Goal: Task Accomplishment & Management: Complete application form

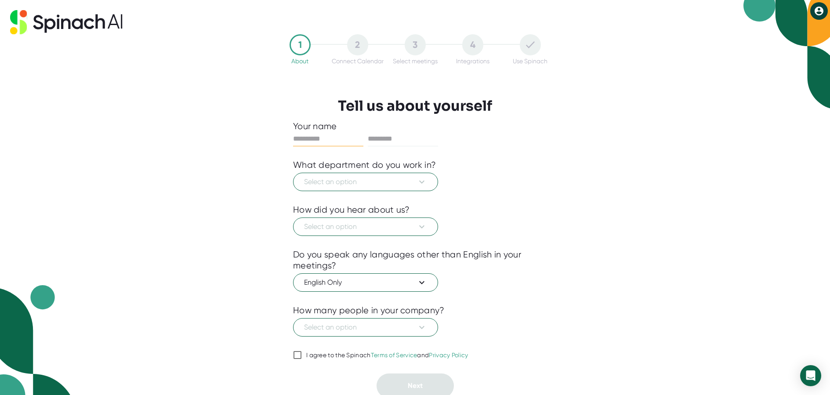
scroll to position [3, 0]
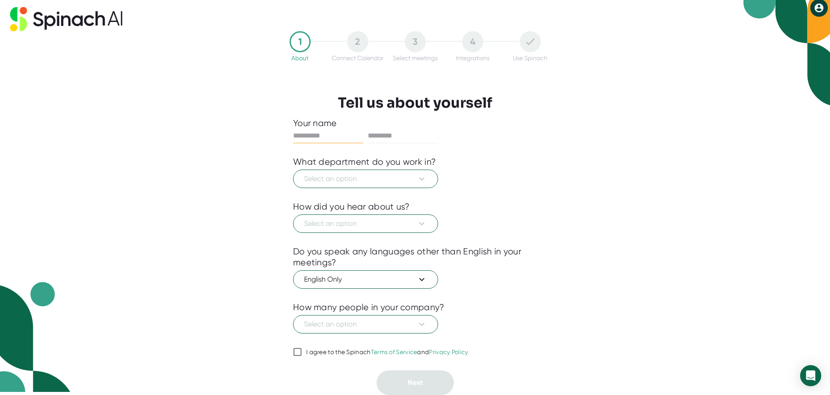
click at [298, 353] on input "I agree to the Spinach Terms of Service and Privacy Policy" at bounding box center [297, 352] width 9 height 11
checkbox input "true"
click at [321, 131] on input "text" at bounding box center [328, 136] width 70 height 14
type input "*"
click at [400, 134] on input "text" at bounding box center [403, 136] width 70 height 14
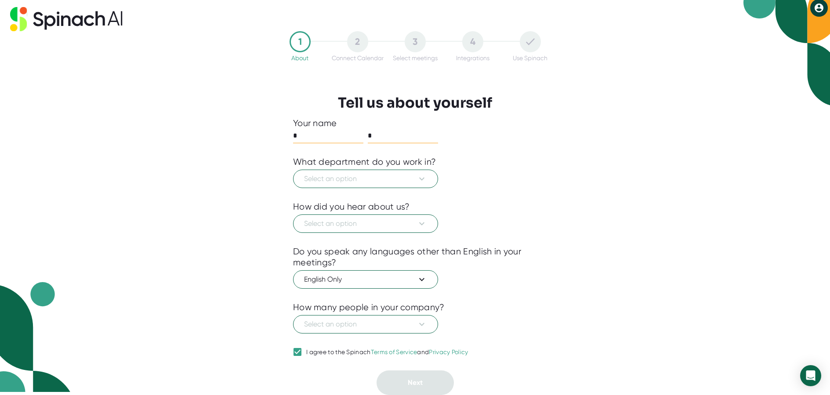
type input "*"
click at [328, 137] on input "*" at bounding box center [328, 136] width 70 height 14
type input "*****"
click at [667, 169] on div "1 About 2 Connect Calendar 3 Select meetings 4 Integrations Use Spinach Tell us…" at bounding box center [415, 194] width 830 height 395
click at [419, 182] on icon at bounding box center [422, 179] width 11 height 11
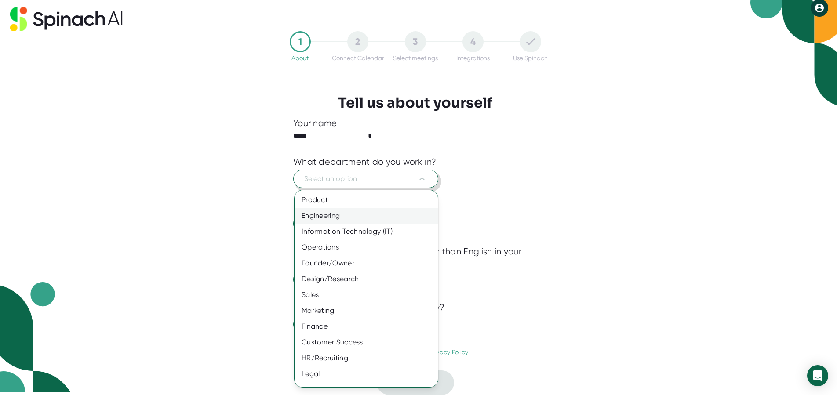
click at [336, 215] on div "Engineering" at bounding box center [369, 216] width 150 height 16
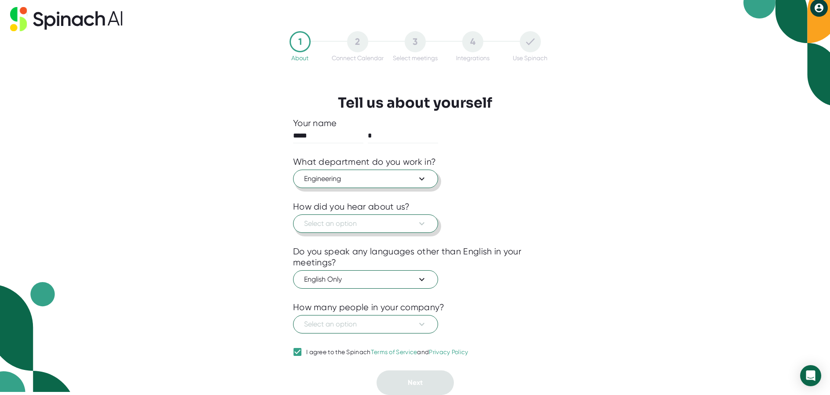
click at [404, 225] on span "Select an option" at bounding box center [365, 223] width 123 height 11
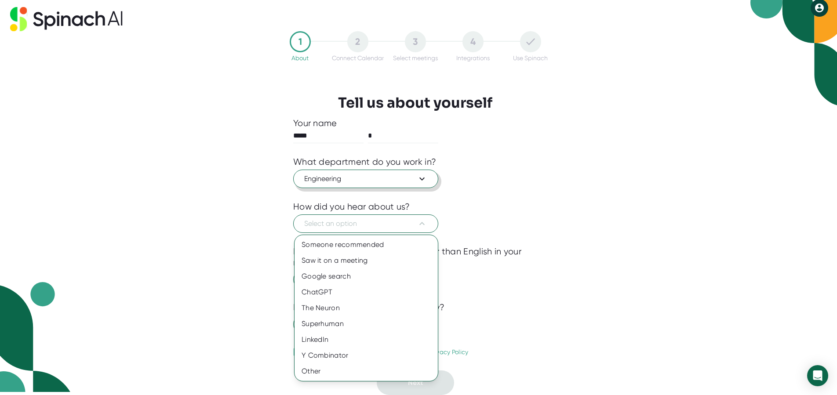
click at [581, 194] on div at bounding box center [418, 197] width 837 height 395
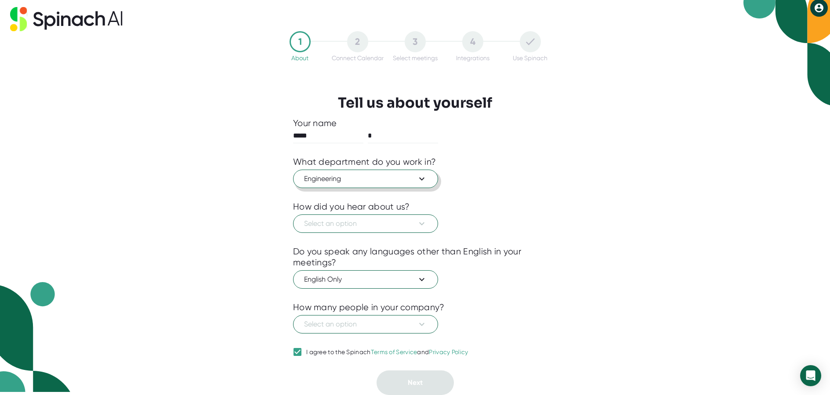
click at [299, 352] on input "I agree to the Spinach Terms of Service and Privacy Policy" at bounding box center [297, 352] width 9 height 11
click at [386, 228] on span "Select an option" at bounding box center [365, 223] width 123 height 11
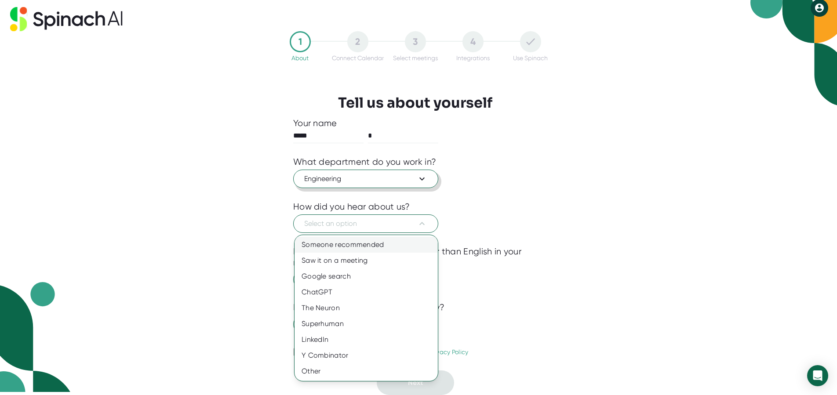
click at [363, 245] on div "Someone recommended" at bounding box center [365, 245] width 143 height 16
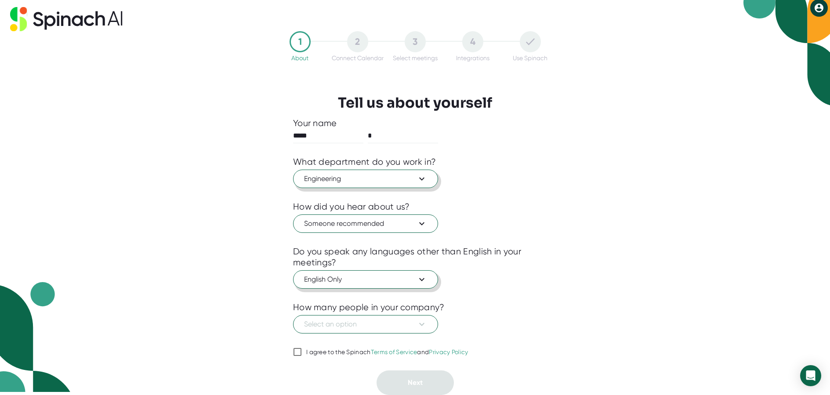
click at [426, 283] on icon at bounding box center [422, 279] width 11 height 11
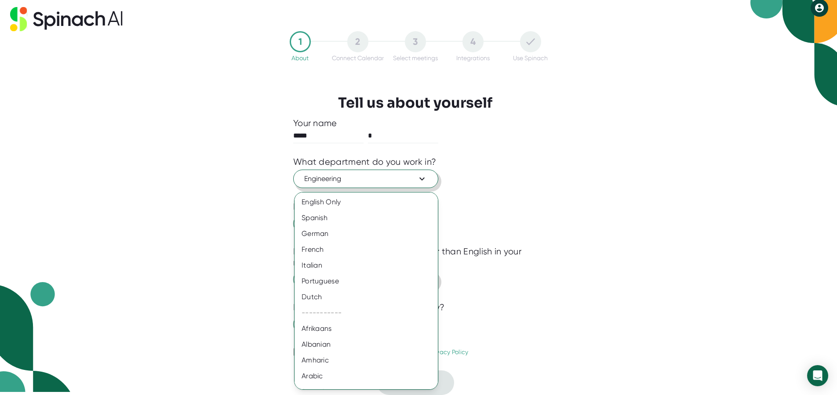
click at [527, 186] on div at bounding box center [418, 197] width 837 height 395
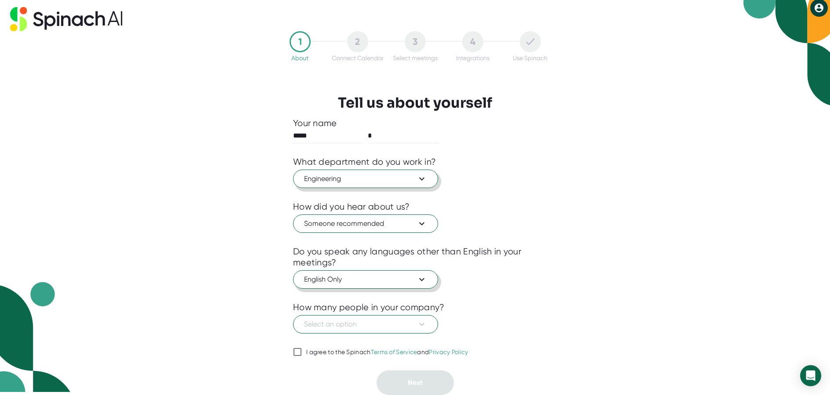
click at [418, 280] on icon at bounding box center [422, 279] width 11 height 11
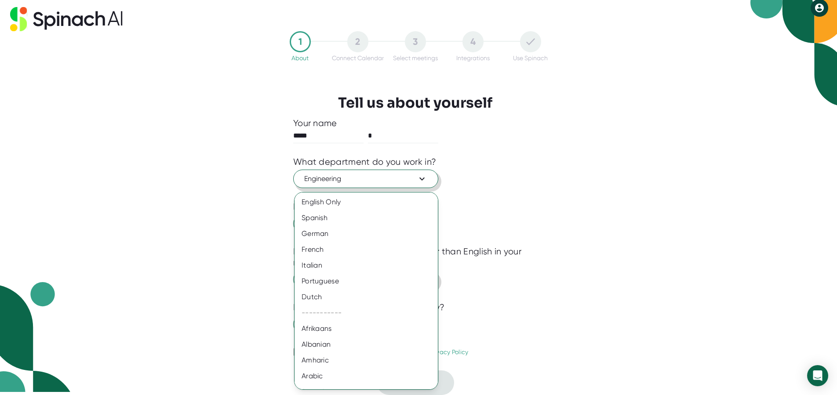
click at [571, 219] on div at bounding box center [418, 197] width 837 height 395
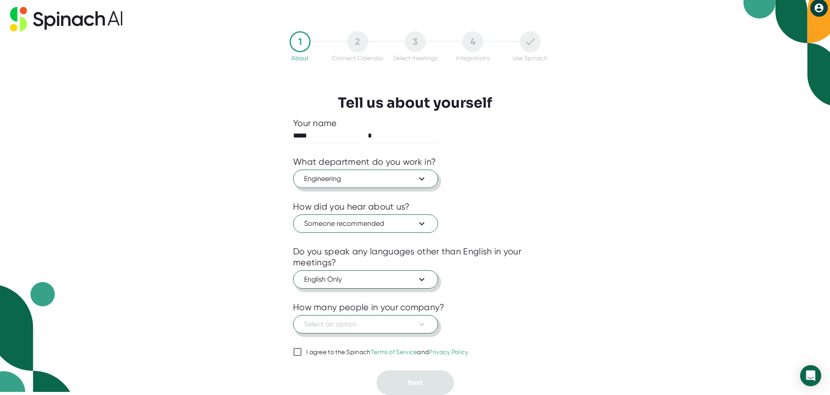
click at [414, 331] on button "Select an option" at bounding box center [365, 324] width 145 height 18
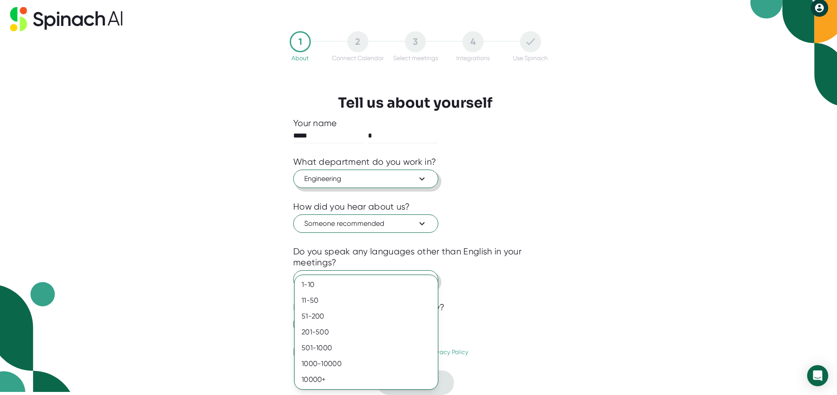
click at [562, 287] on div at bounding box center [418, 197] width 837 height 395
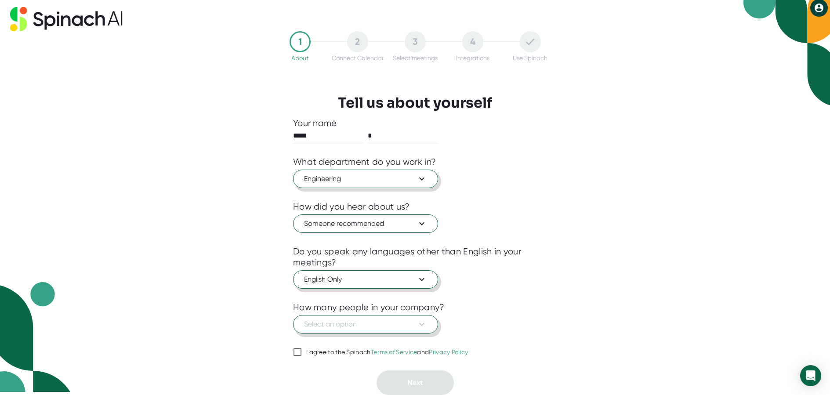
click at [395, 323] on span "Select an option" at bounding box center [365, 324] width 123 height 11
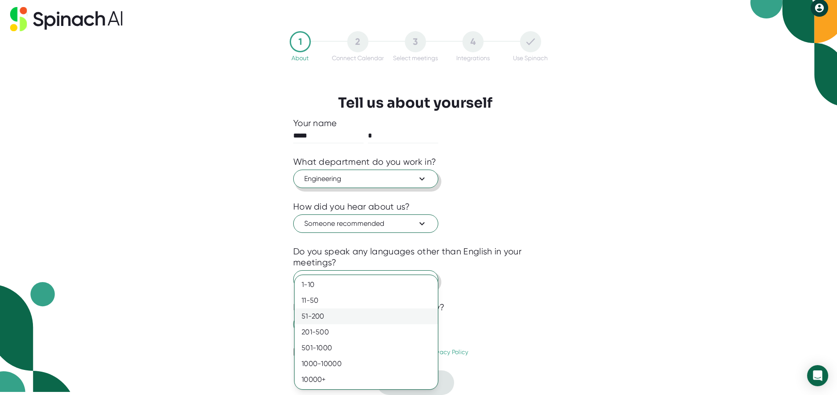
click at [330, 316] on div "51-200" at bounding box center [365, 317] width 143 height 16
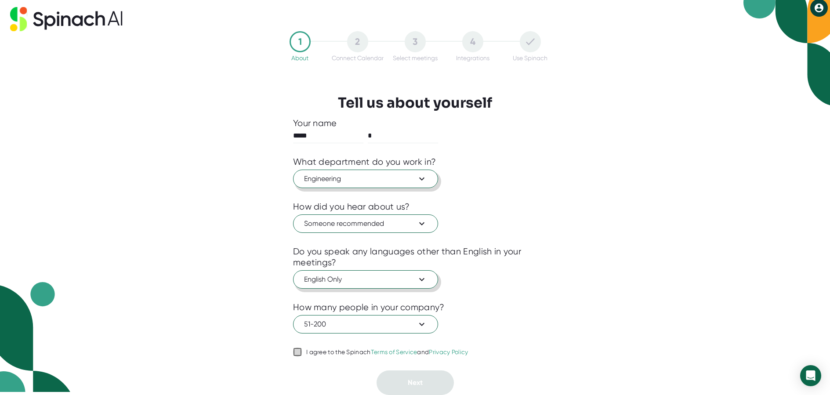
click at [295, 353] on input "I agree to the Spinach Terms of Service and Privacy Policy" at bounding box center [297, 352] width 9 height 11
checkbox input "true"
click at [334, 324] on span "51-200" at bounding box center [365, 324] width 123 height 11
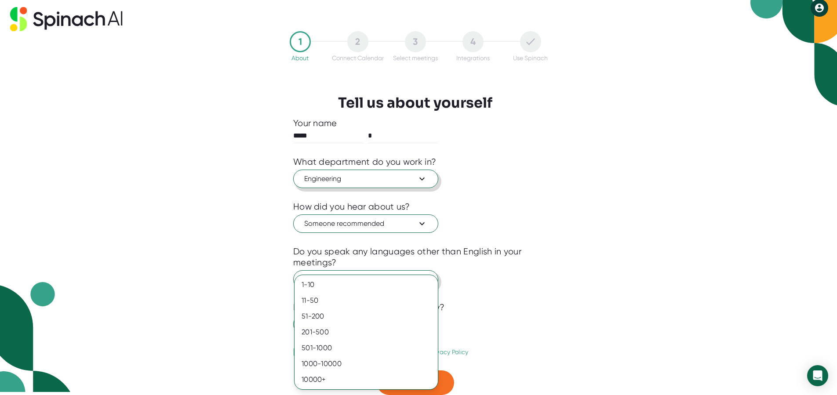
click at [540, 306] on div at bounding box center [418, 197] width 837 height 395
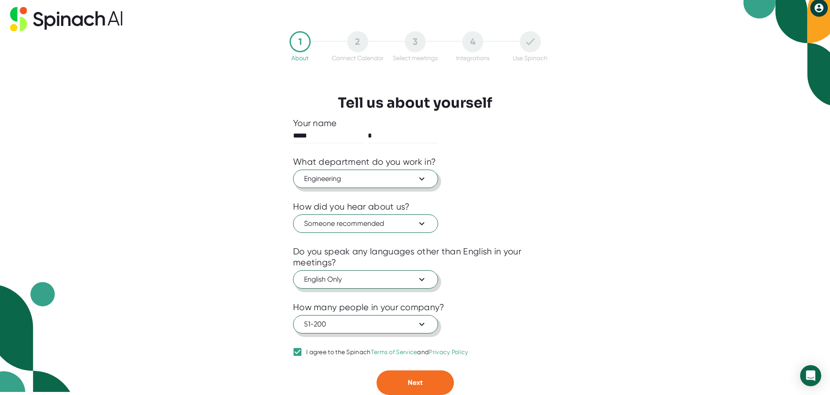
click at [336, 323] on span "51-200" at bounding box center [365, 324] width 123 height 11
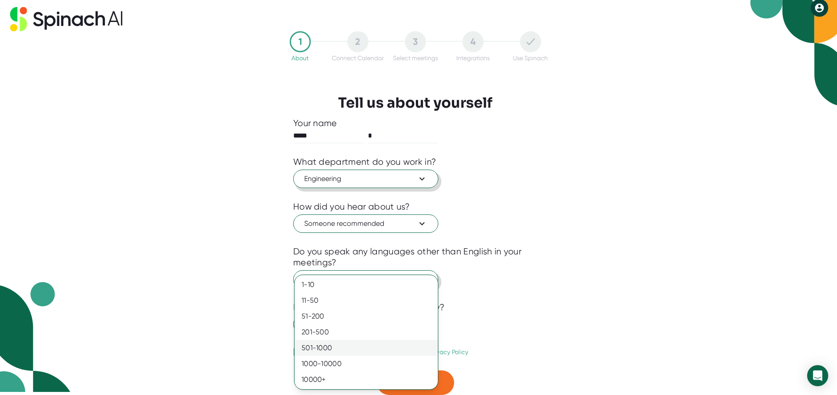
click at [332, 346] on div "501-1000" at bounding box center [365, 348] width 143 height 16
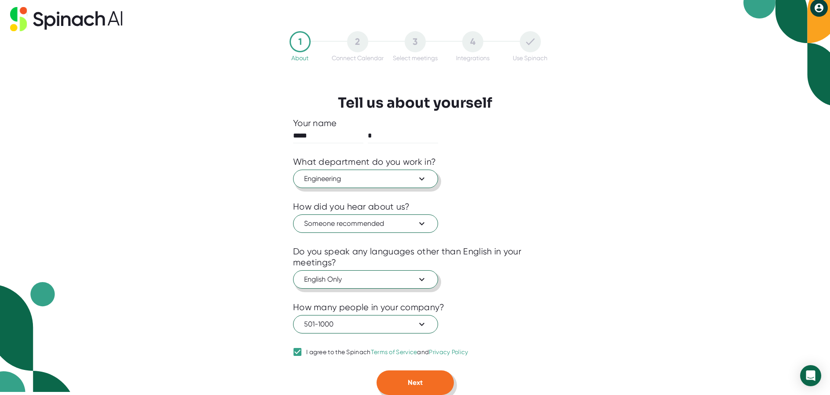
click at [402, 382] on button "Next" at bounding box center [415, 383] width 77 height 25
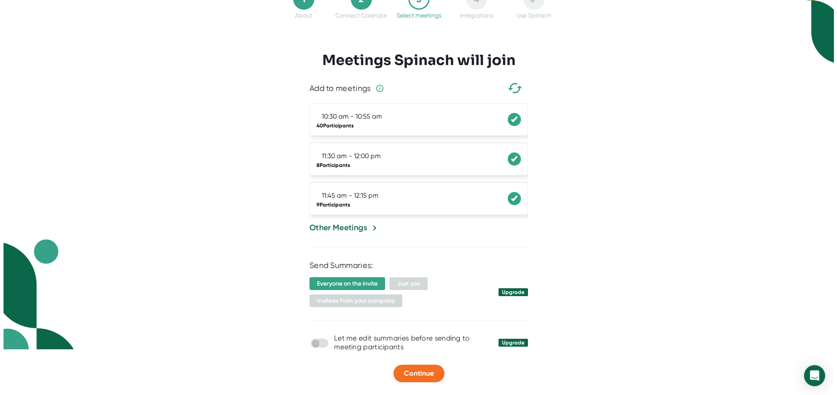
scroll to position [0, 0]
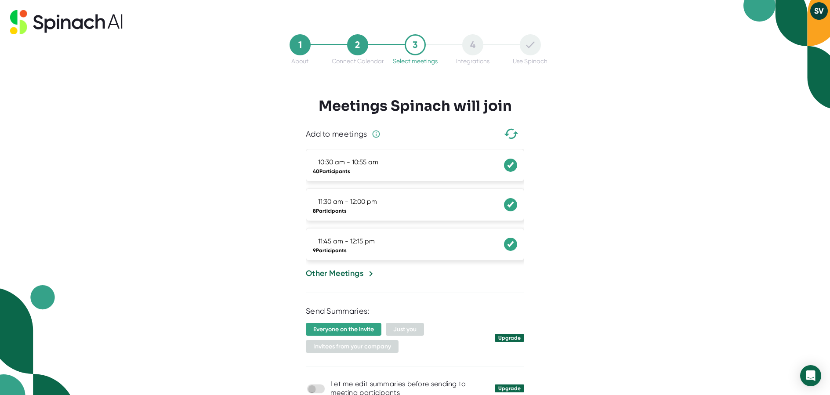
click at [820, 14] on button "SV" at bounding box center [819, 11] width 18 height 18
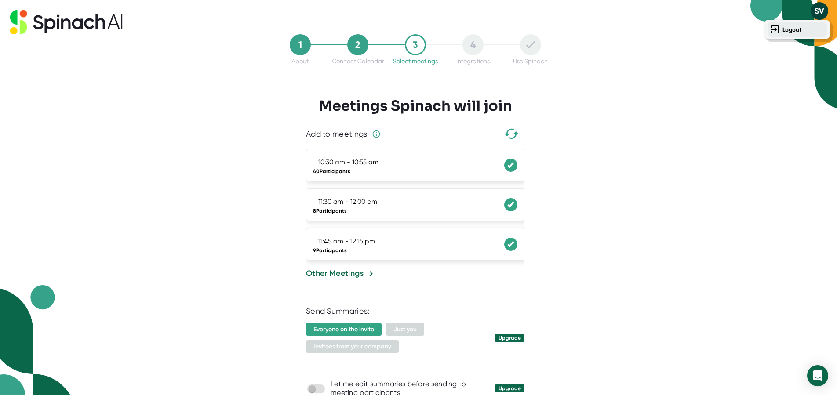
click at [792, 31] on b "Logout" at bounding box center [791, 29] width 19 height 7
